Goal: Information Seeking & Learning: Learn about a topic

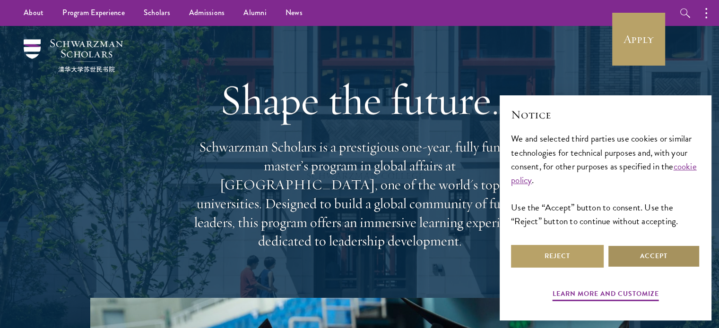
click at [650, 260] on button "Accept" at bounding box center [653, 256] width 93 height 23
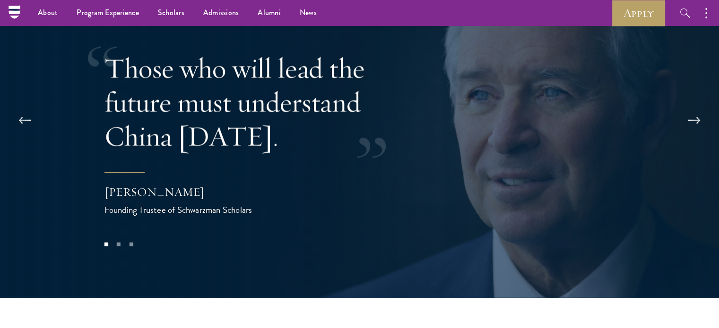
scroll to position [1814, 0]
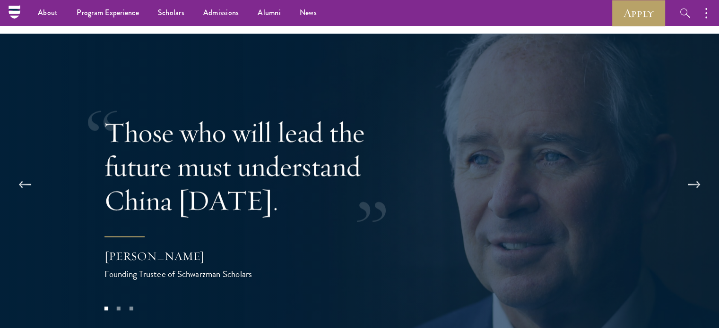
click at [126, 116] on p "Those who will lead the future must understand China [DATE]." at bounding box center [257, 167] width 307 height 102
drag, startPoint x: 126, startPoint y: 83, endPoint x: 135, endPoint y: 99, distance: 18.6
click at [135, 116] on p "Those who will lead the future must understand China [DATE]." at bounding box center [257, 167] width 307 height 102
drag, startPoint x: 135, startPoint y: 99, endPoint x: 198, endPoint y: 177, distance: 100.1
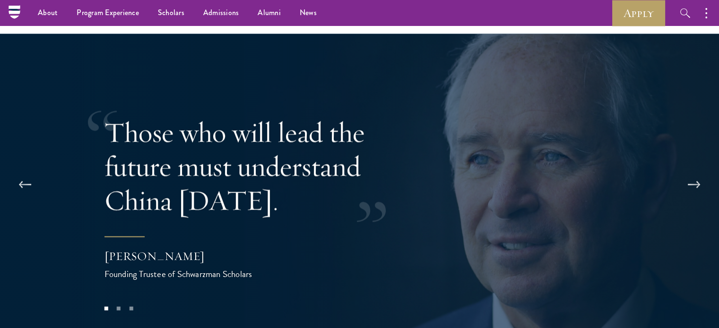
click at [198, 177] on p "Those who will lead the future must understand China [DATE]." at bounding box center [257, 167] width 307 height 102
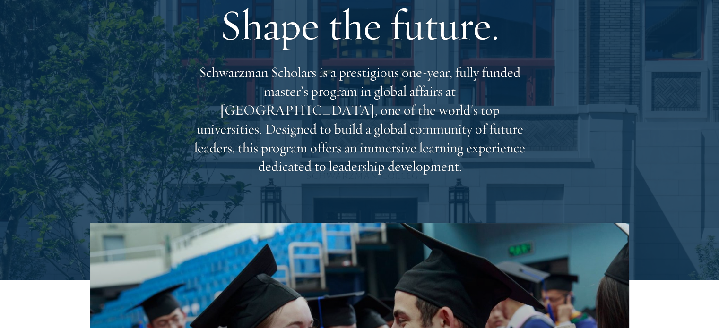
scroll to position [0, 0]
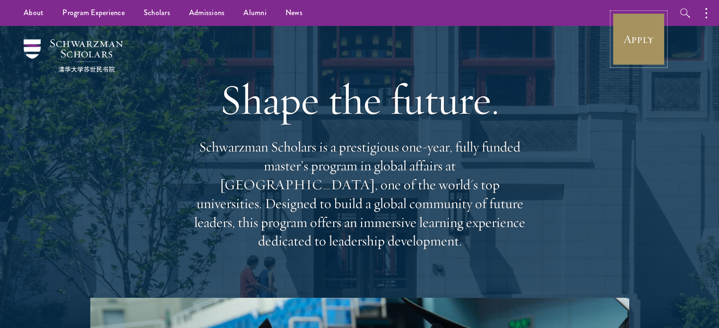
click at [627, 40] on link "Apply" at bounding box center [638, 39] width 53 height 53
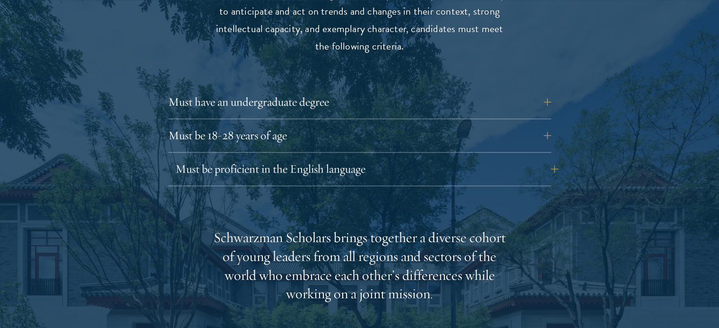
scroll to position [1315, 0]
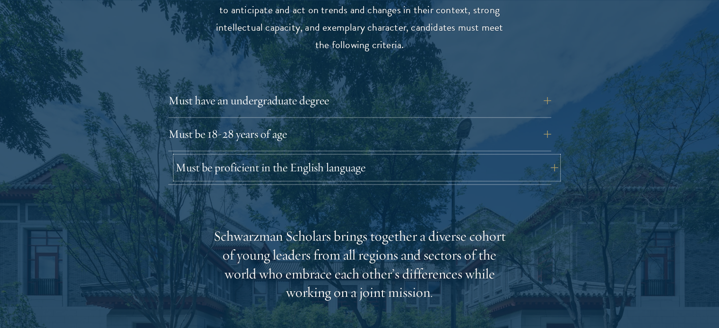
click at [497, 156] on button "Must be proficient in the English language" at bounding box center [366, 167] width 383 height 23
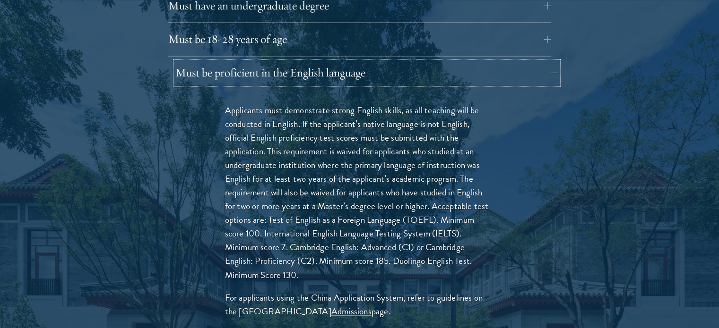
scroll to position [1411, 0]
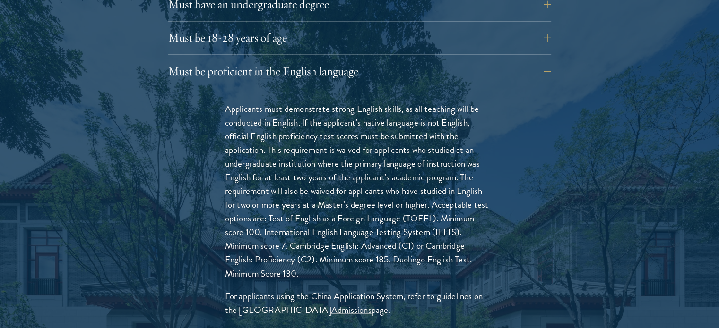
click at [257, 102] on p "Applicants must demonstrate strong English skills, as all teaching will be cond…" at bounding box center [359, 191] width 269 height 179
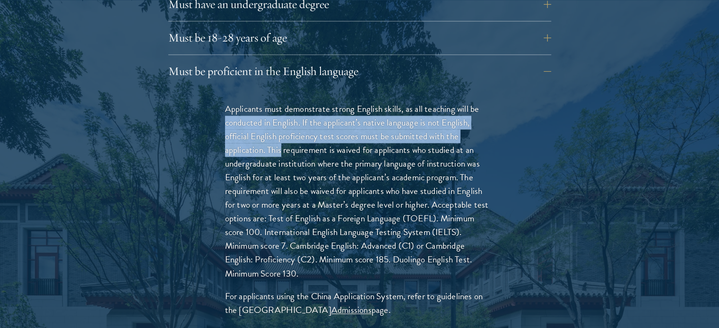
drag, startPoint x: 257, startPoint y: 101, endPoint x: 266, endPoint y: 134, distance: 34.4
click at [266, 134] on p "Applicants must demonstrate strong English skills, as all teaching will be cond…" at bounding box center [359, 191] width 269 height 179
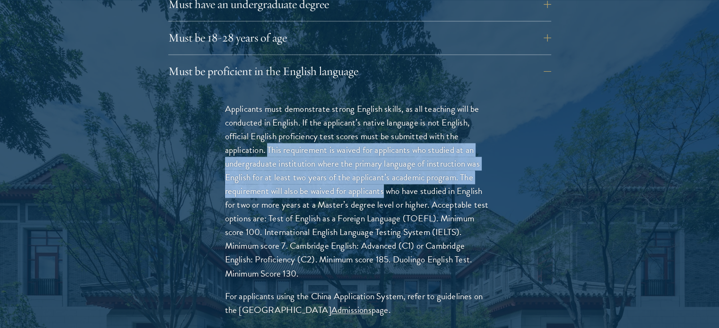
drag, startPoint x: 266, startPoint y: 134, endPoint x: 368, endPoint y: 177, distance: 109.9
click at [368, 177] on p "Applicants must demonstrate strong English skills, as all teaching will be cond…" at bounding box center [359, 191] width 269 height 179
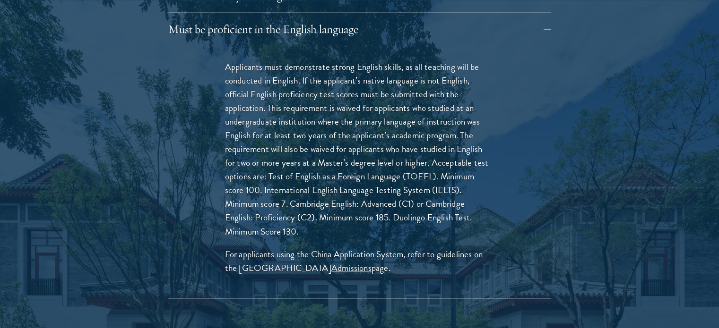
scroll to position [1455, 0]
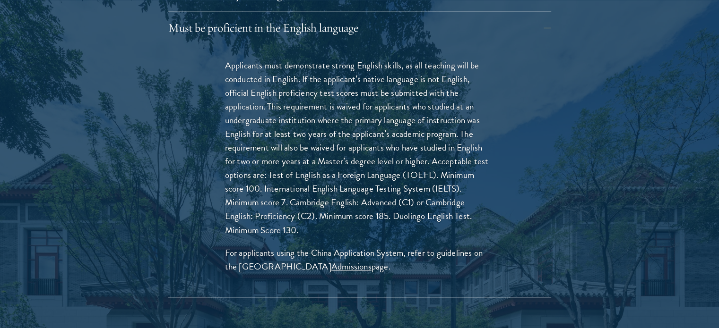
click at [439, 141] on p "Applicants must demonstrate strong English skills, as all teaching will be cond…" at bounding box center [359, 148] width 269 height 179
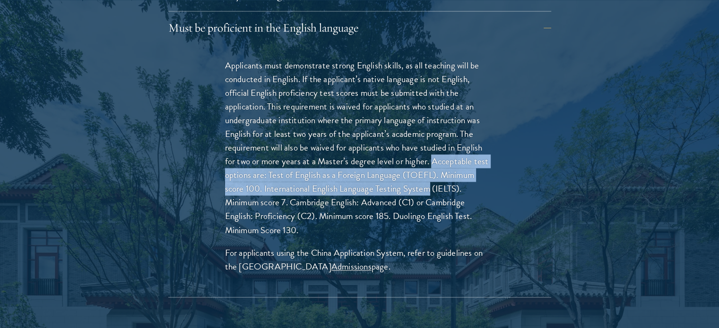
drag, startPoint x: 439, startPoint y: 141, endPoint x: 411, endPoint y: 171, distance: 41.4
click at [411, 171] on p "Applicants must demonstrate strong English skills, as all teaching will be cond…" at bounding box center [359, 148] width 269 height 179
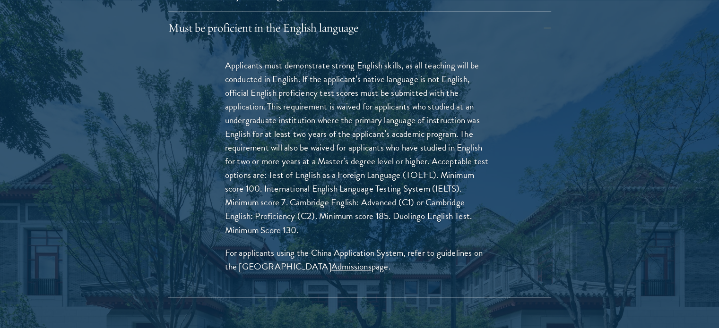
click at [223, 182] on div "Applicants must demonstrate strong English skills, as all teaching will be cond…" at bounding box center [360, 170] width 326 height 253
drag, startPoint x: 223, startPoint y: 182, endPoint x: 285, endPoint y: 183, distance: 61.9
click at [285, 183] on div "Applicants must demonstrate strong English skills, as all teaching will be cond…" at bounding box center [360, 170] width 326 height 253
click at [312, 183] on p "Applicants must demonstrate strong English skills, as all teaching will be cond…" at bounding box center [359, 148] width 269 height 179
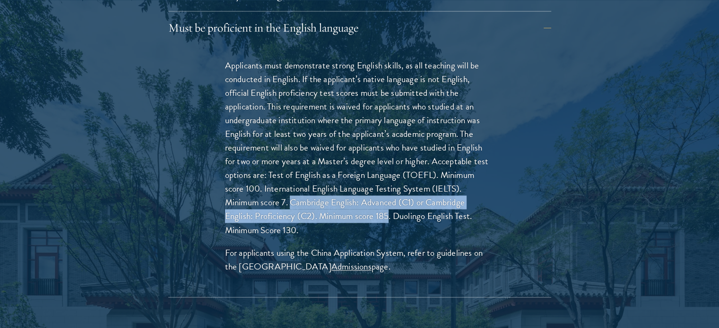
drag, startPoint x: 312, startPoint y: 183, endPoint x: 388, endPoint y: 195, distance: 76.6
click at [388, 195] on p "Applicants must demonstrate strong English skills, as all teaching will be cond…" at bounding box center [359, 148] width 269 height 179
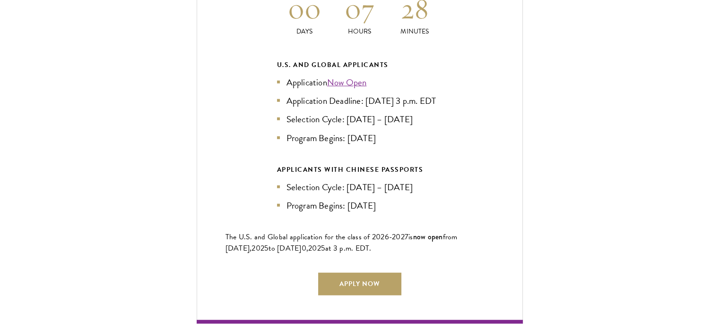
scroll to position [2382, 0]
